Goal: Transaction & Acquisition: Obtain resource

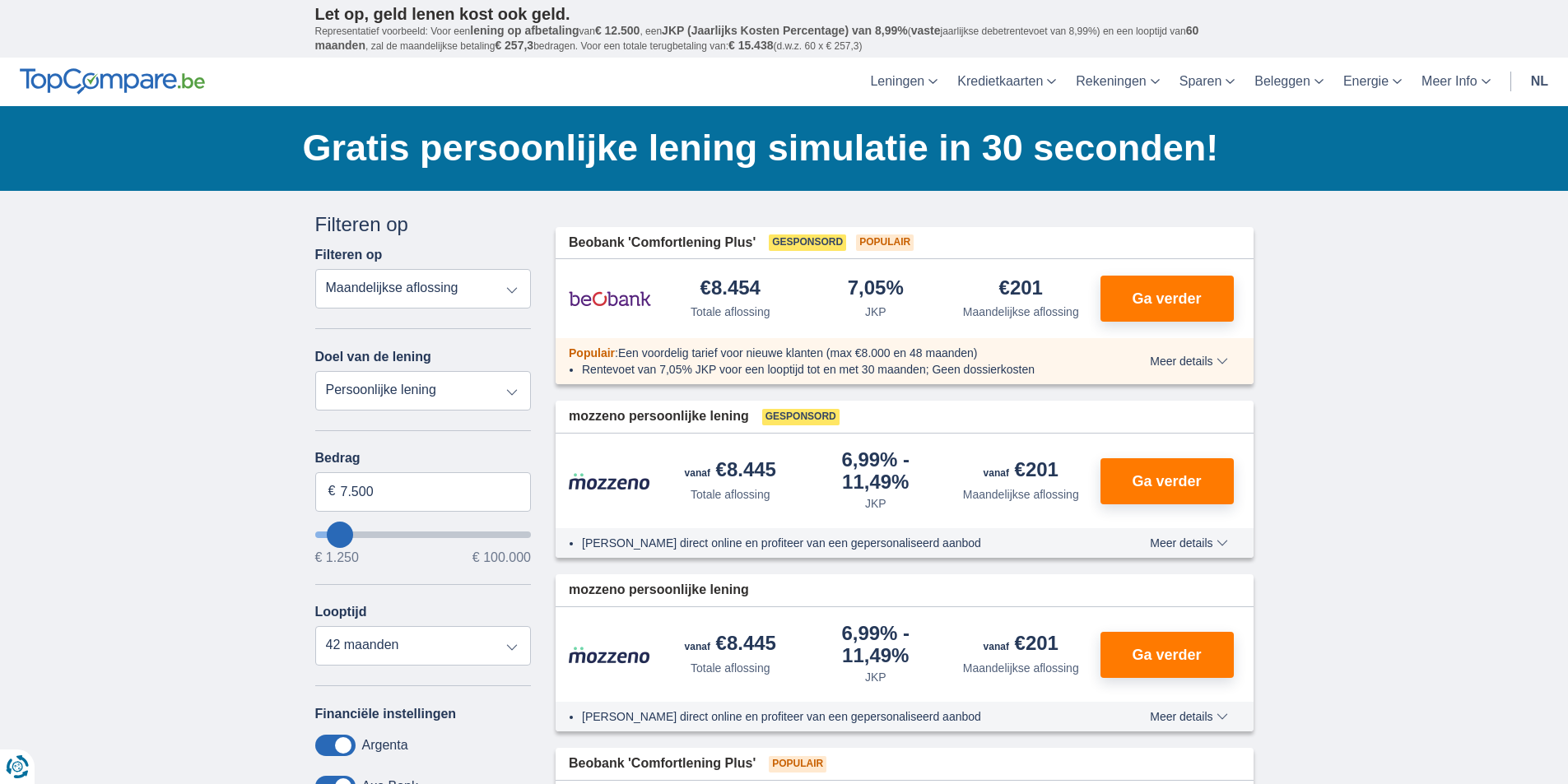
click at [475, 290] on select "Totale aflossing JKP Maandelijkse aflossing" at bounding box center [423, 288] width 217 height 40
click at [341, 384] on select "Persoonlijke lening Auto Moto / fiets Mobilhome / caravan Renovatie Energie Sch…" at bounding box center [423, 391] width 217 height 40
select select "vehicleLoan"
click at [315, 371] on select "Persoonlijke lening Auto Moto / fiets Mobilhome / caravan Renovatie Energie Sch…" at bounding box center [423, 391] width 217 height 40
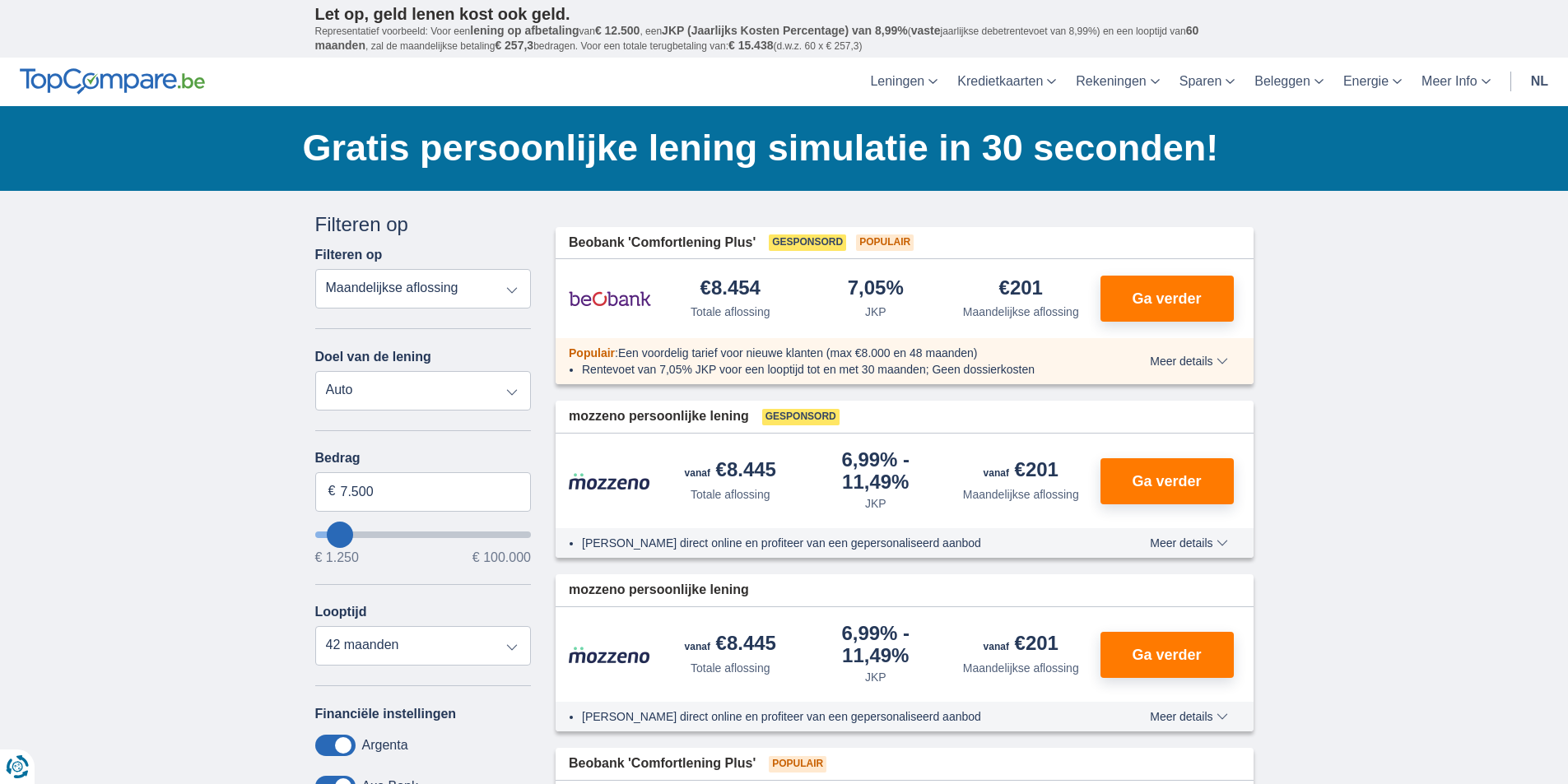
select select "3-4"
type input "15.000"
type input "15250"
select select "60"
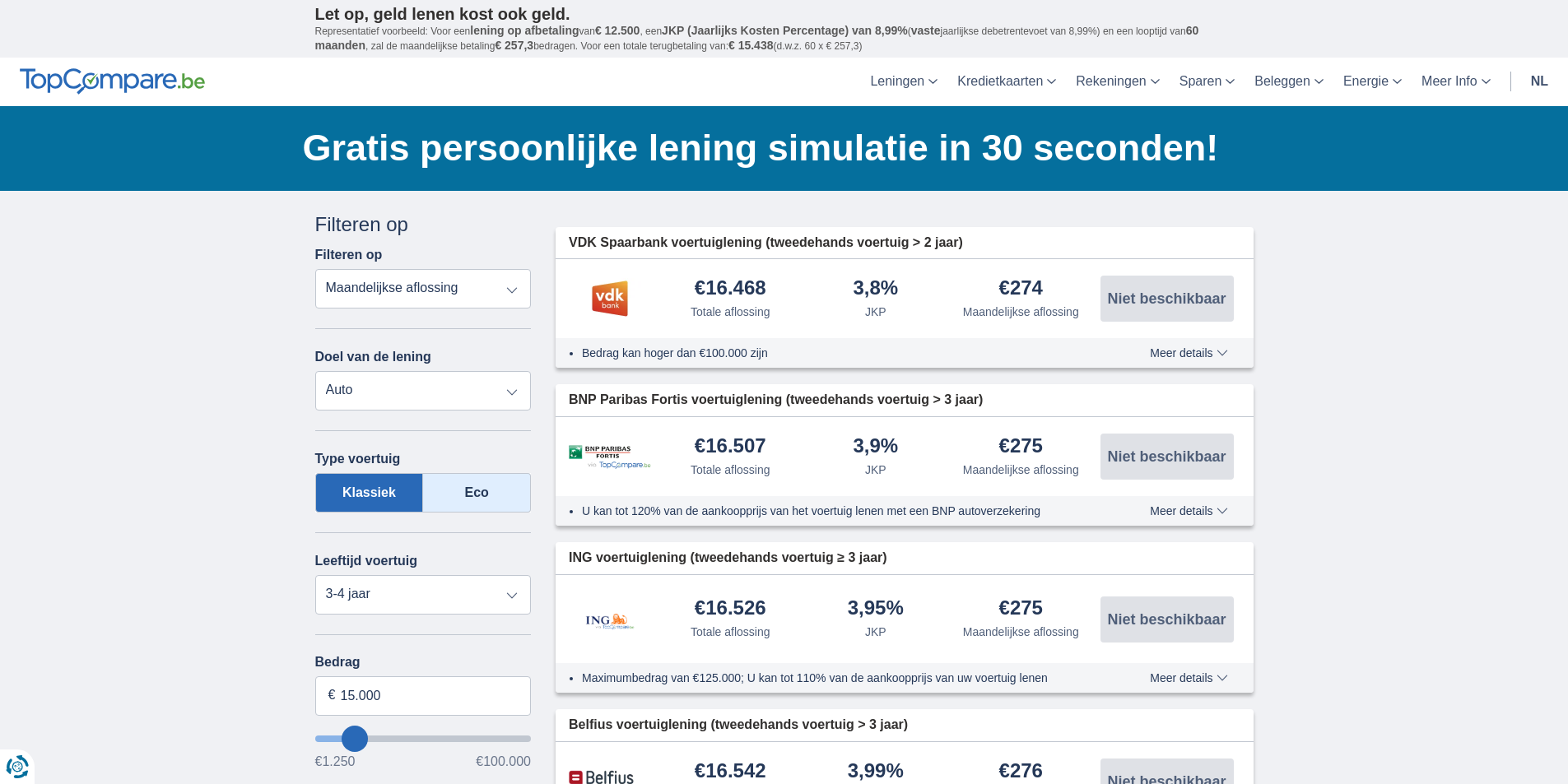
click at [455, 491] on label "Eco" at bounding box center [477, 493] width 107 height 40
click at [0, 0] on input "Eco" at bounding box center [0, 0] width 0 height 0
click at [393, 590] on select "Nieuw 0-1 jaar 1-2 jaar 2-3 jaar 3-4 jaar 4-5 jaar 5+ jaar" at bounding box center [423, 595] width 217 height 40
select select "4-5"
click at [315, 575] on select "Nieuw 0-1 jaar 1-2 jaar 2-3 jaar 3-4 jaar 4-5 jaar 5+ jaar" at bounding box center [423, 595] width 217 height 40
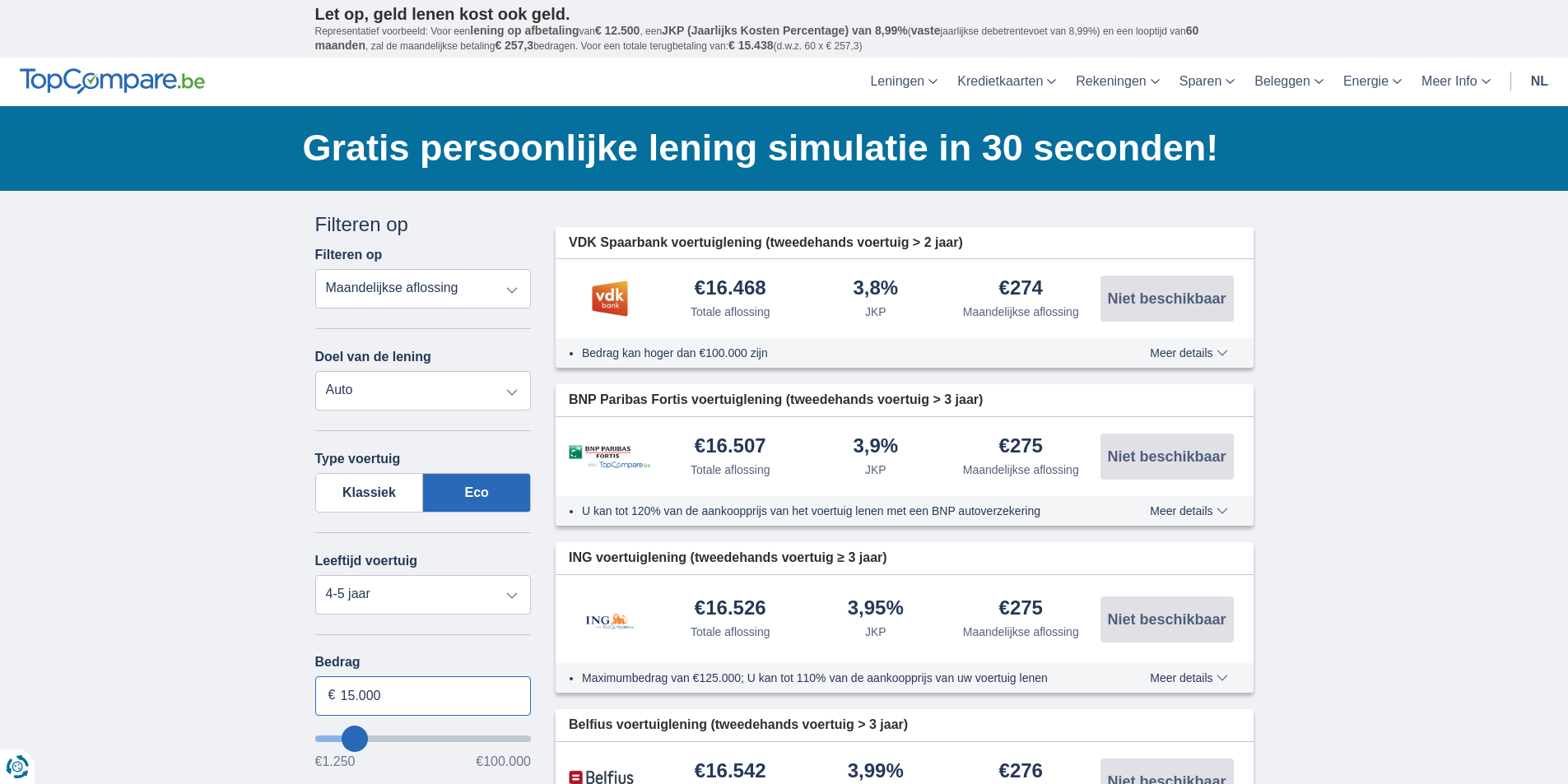
click at [411, 685] on input "15.000" at bounding box center [423, 695] width 217 height 40
type input "1"
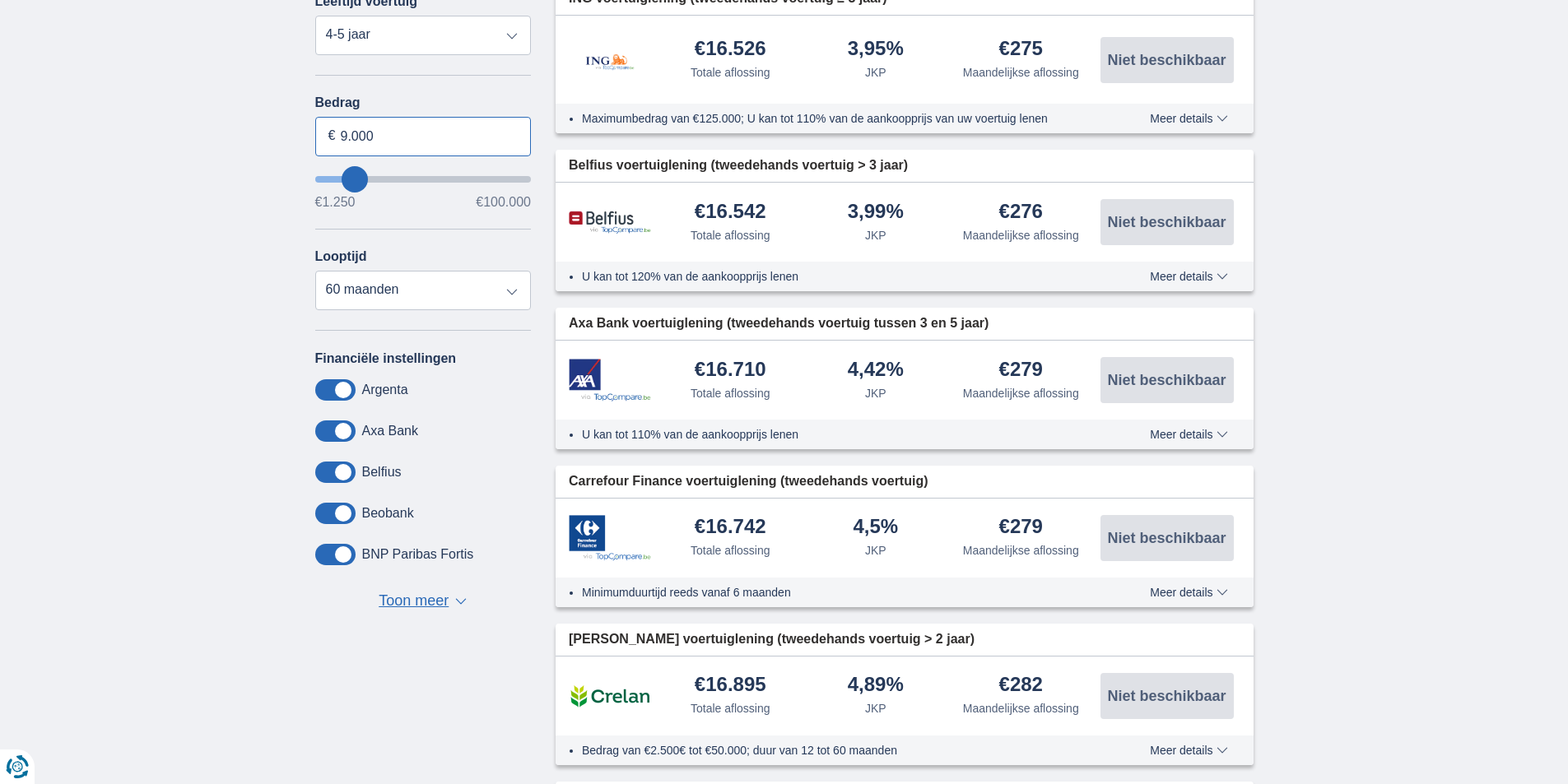
scroll to position [568, 0]
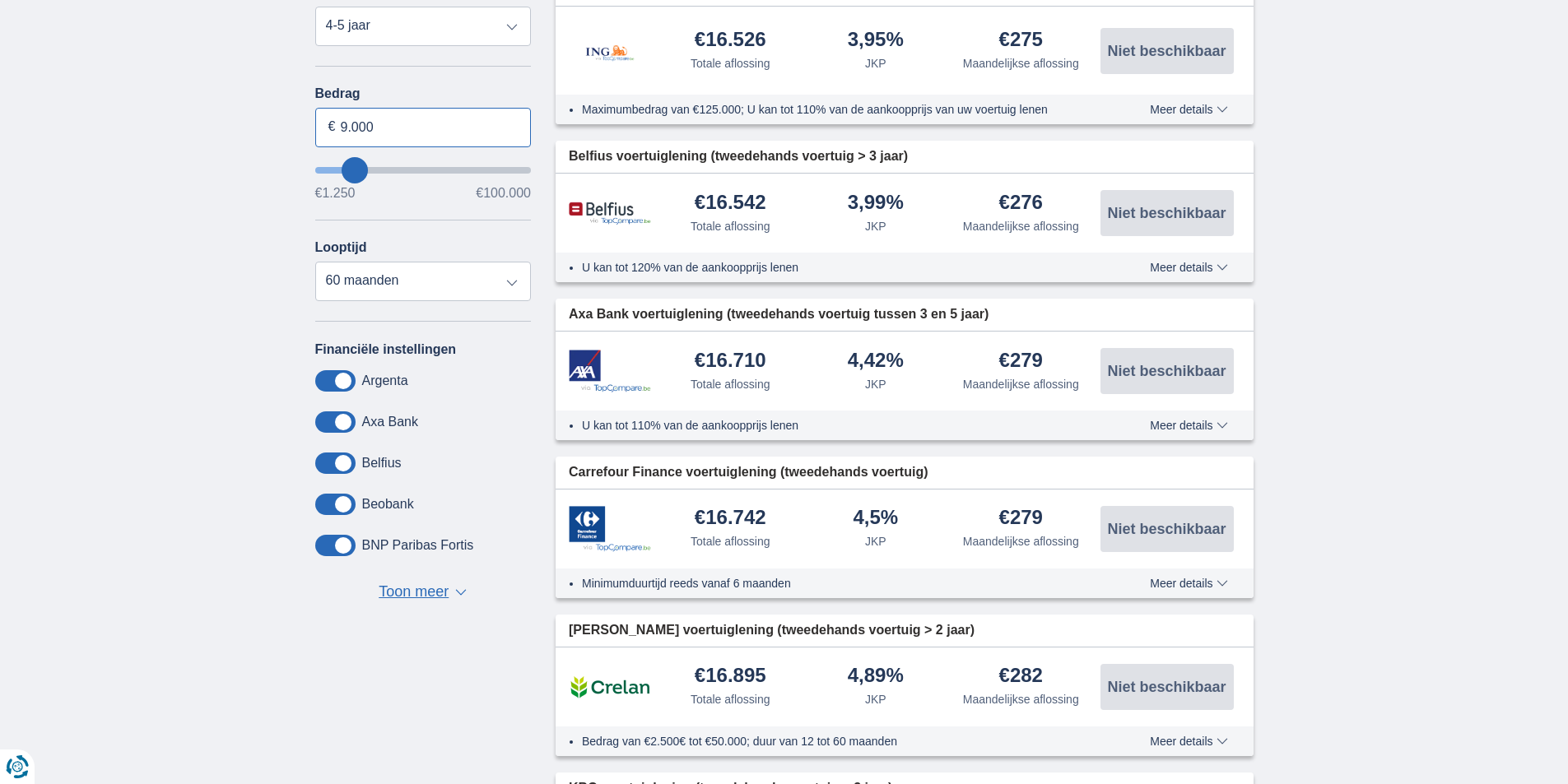
type input "9.000"
type input "9250"
select select "24"
click at [315, 262] on select "12 maanden 18 maanden 24 maanden 30 maanden 36 maanden 42 maanden 48 maanden" at bounding box center [423, 282] width 217 height 40
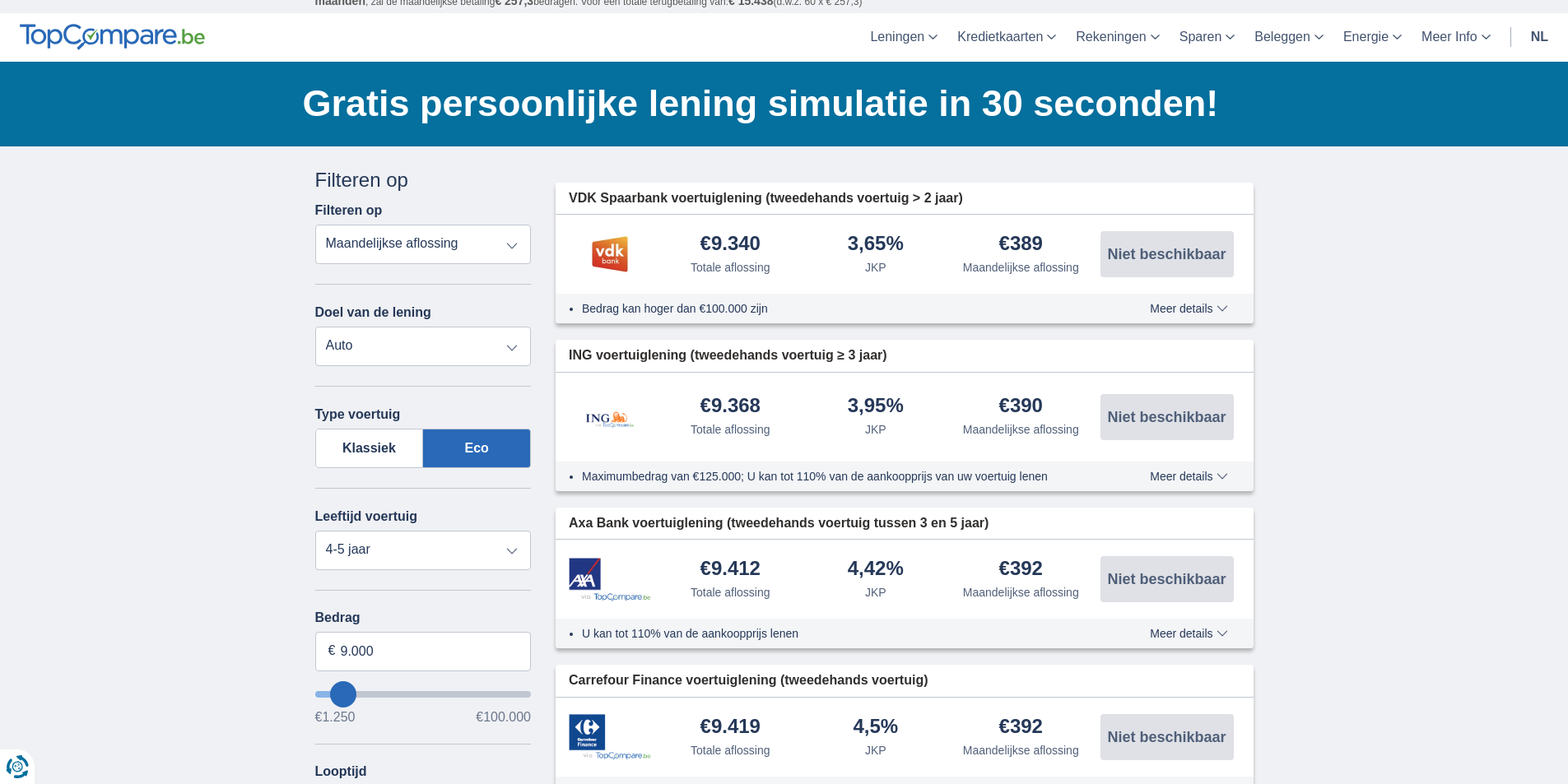
scroll to position [97, 0]
